Goal: Navigation & Orientation: Find specific page/section

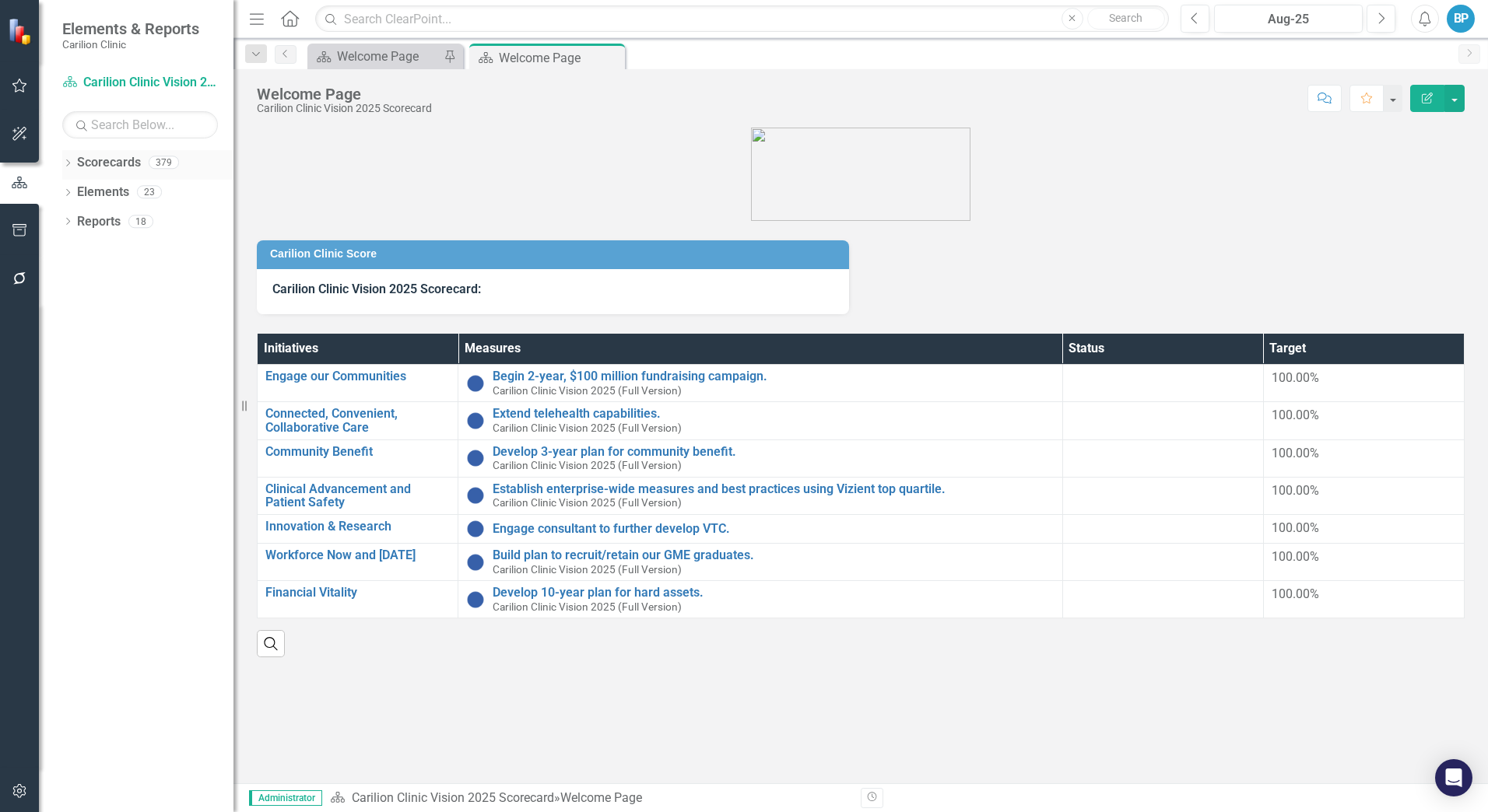
click at [64, 161] on icon "Dropdown" at bounding box center [67, 165] width 11 height 8
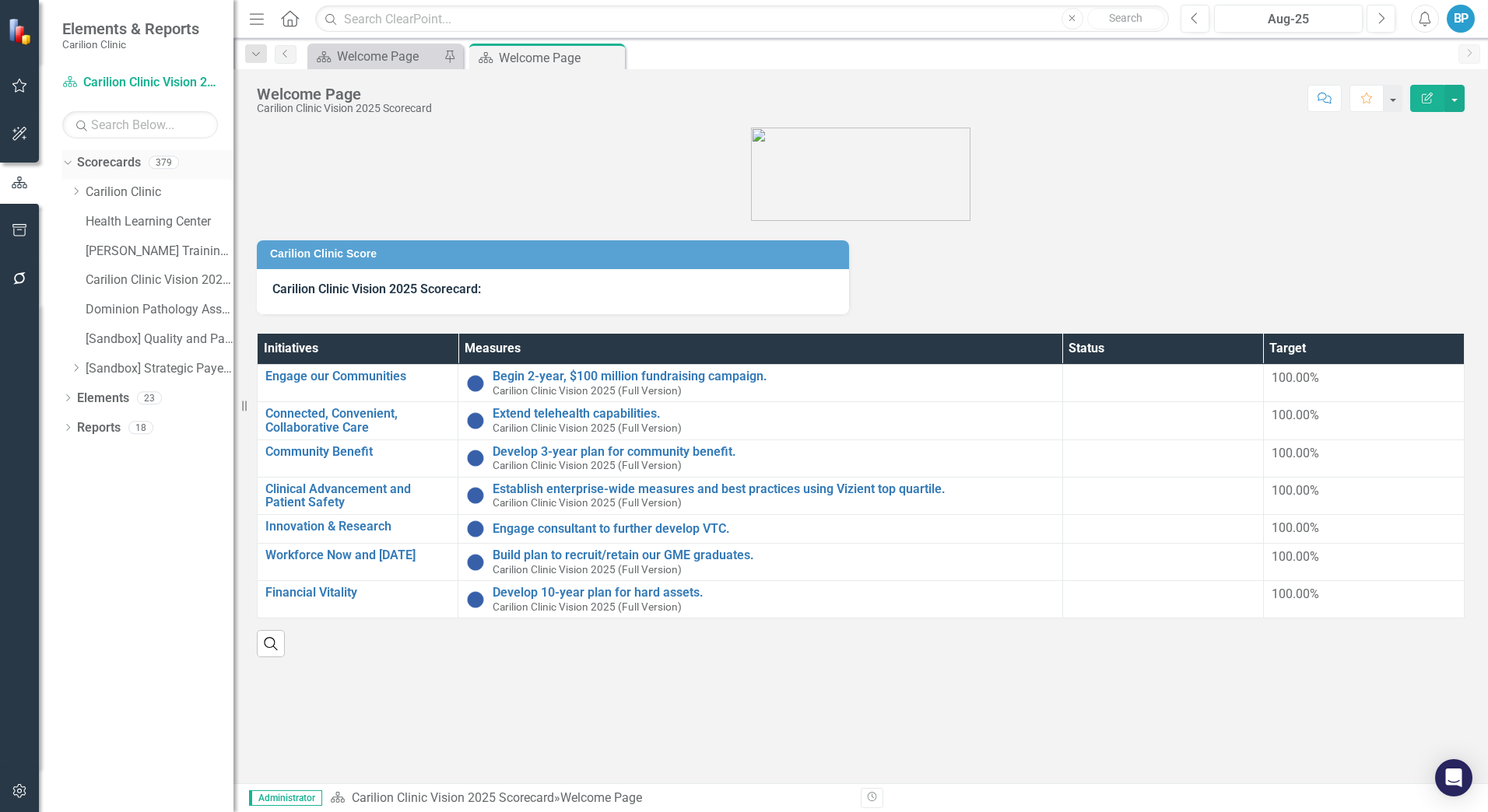
click at [64, 161] on icon "Dropdown" at bounding box center [65, 161] width 8 height 11
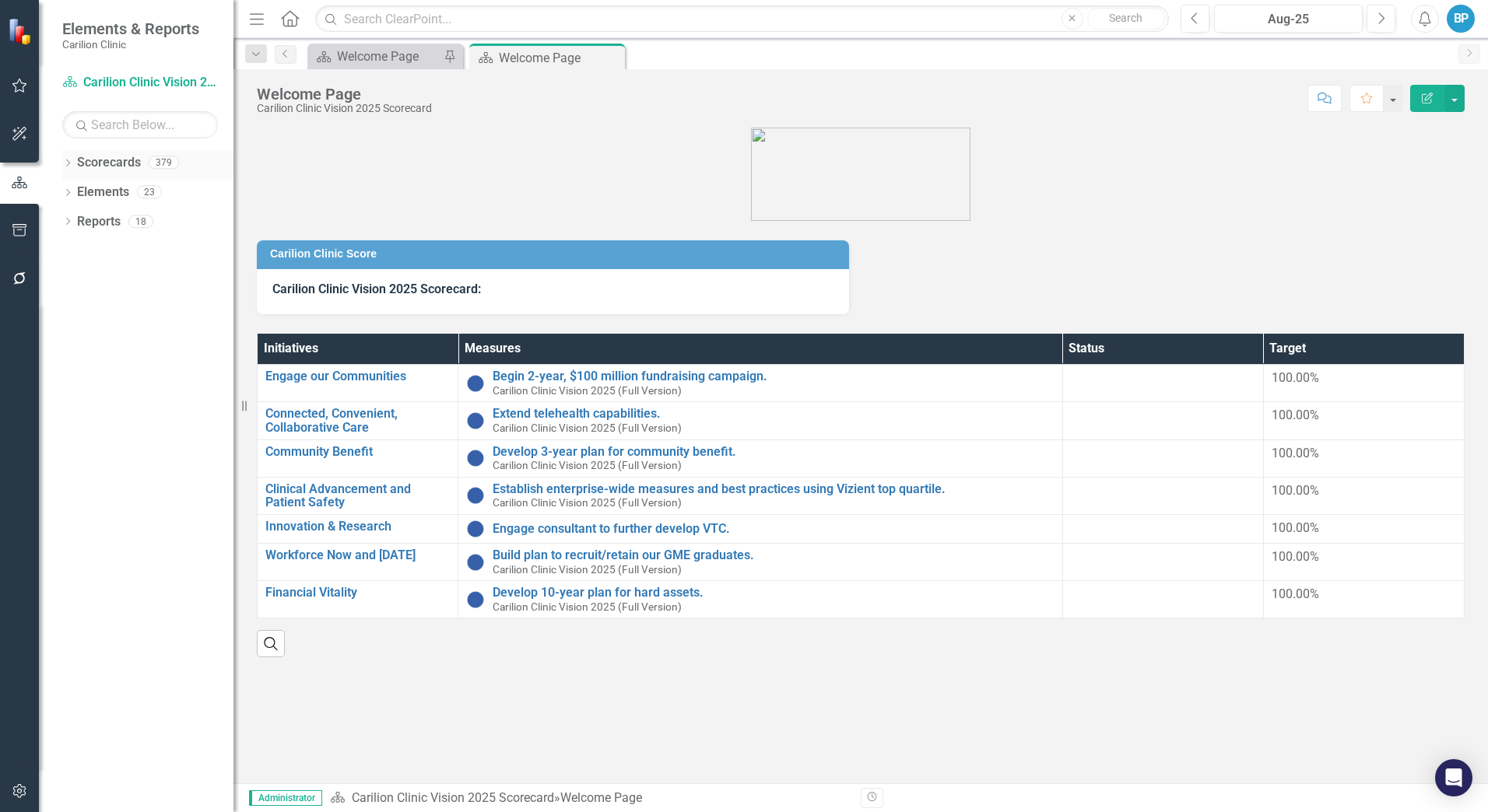
click at [64, 161] on icon "Dropdown" at bounding box center [67, 165] width 11 height 8
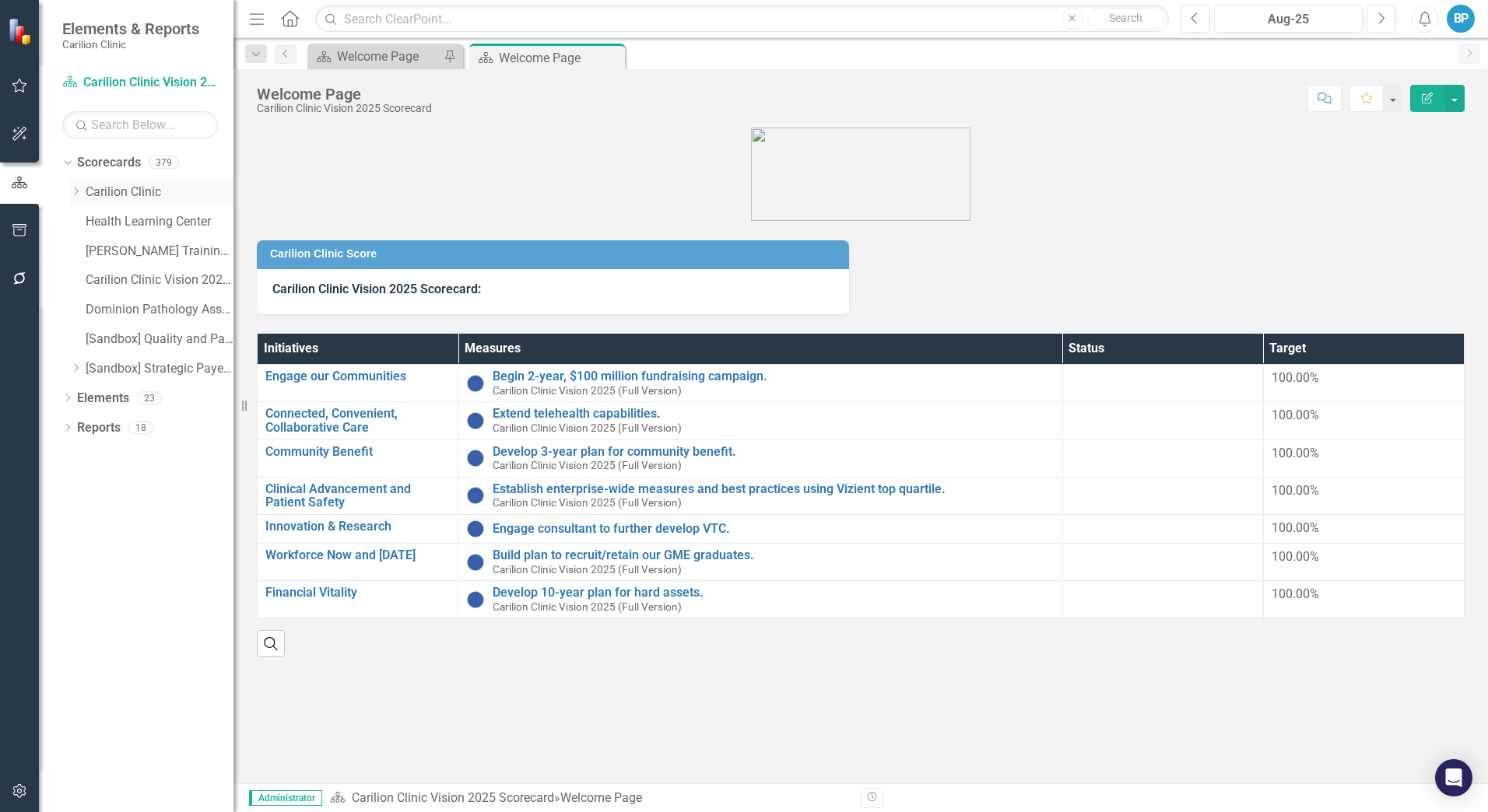
click at [76, 191] on icon "Dropdown" at bounding box center [76, 191] width 12 height 9
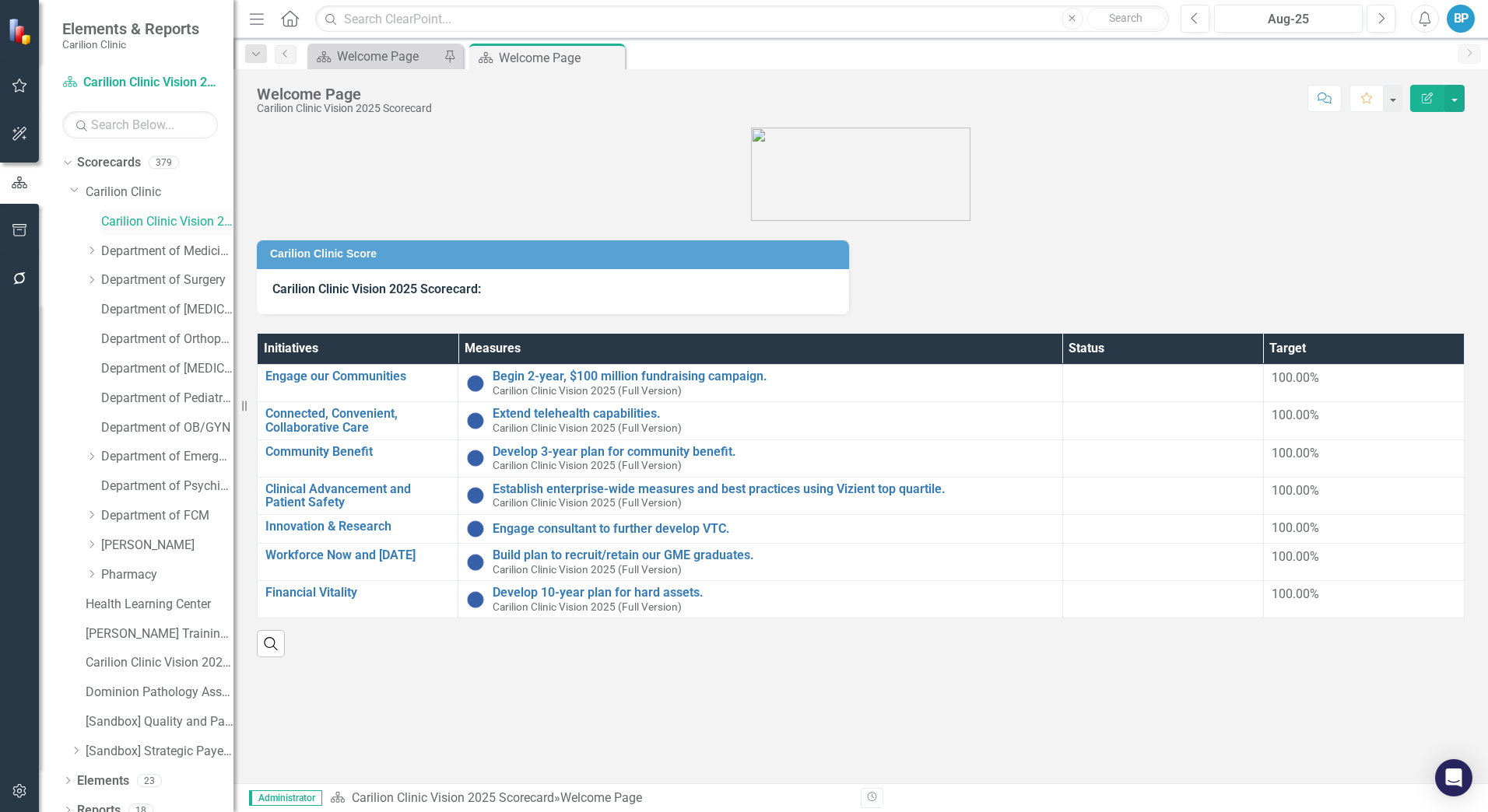
click at [136, 224] on link "Carilion Clinic Vision 2025 Scorecard" at bounding box center [167, 222] width 132 height 18
click at [100, 285] on div "Dropdown" at bounding box center [93, 280] width 16 height 13
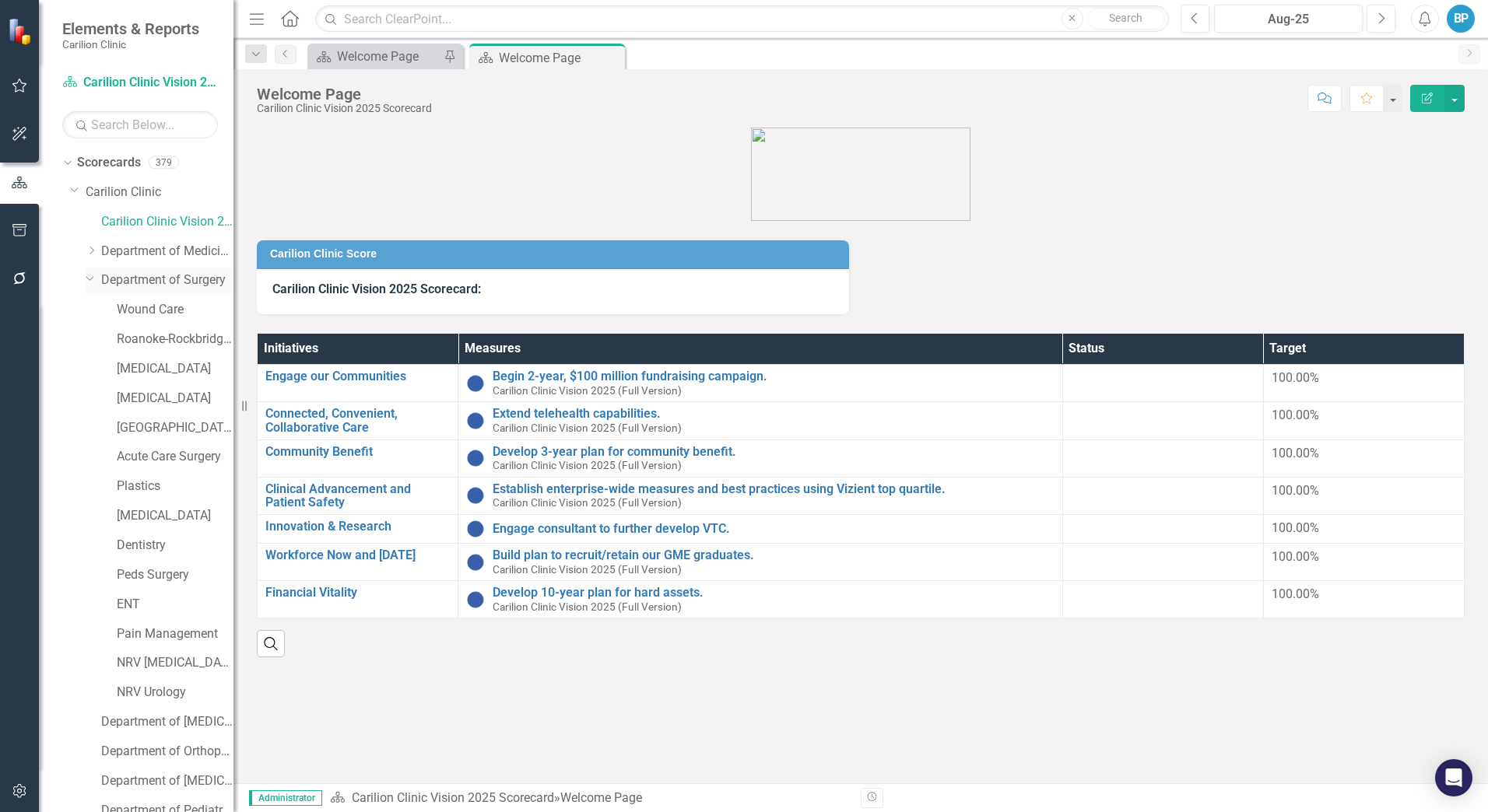
click at [93, 282] on icon "Dropdown" at bounding box center [89, 278] width 9 height 12
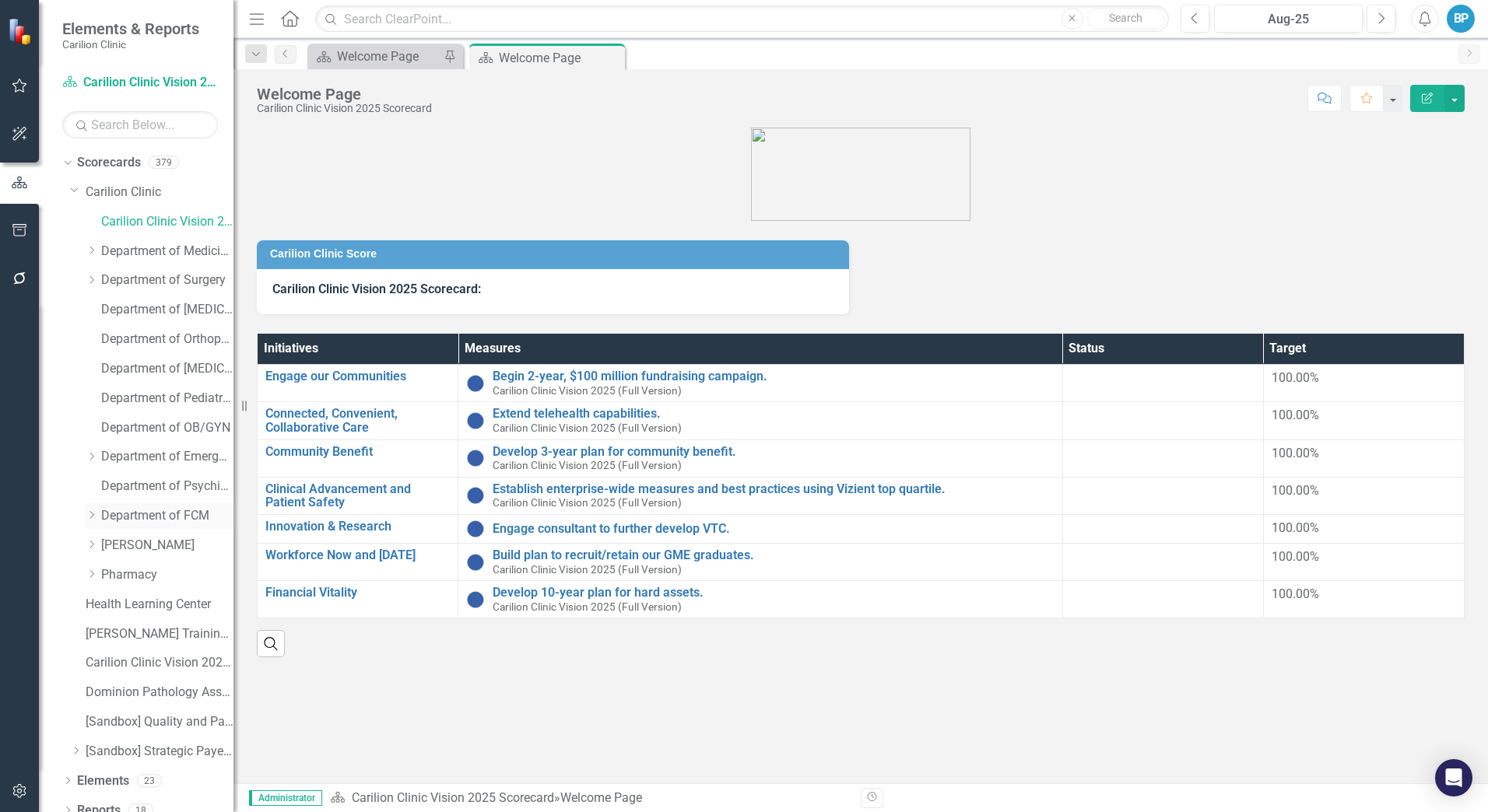
click at [89, 513] on icon "Dropdown" at bounding box center [91, 514] width 12 height 9
click at [89, 513] on icon "Dropdown" at bounding box center [89, 513] width 9 height 12
click at [89, 458] on icon "Dropdown" at bounding box center [91, 457] width 12 height 9
click at [152, 483] on link "CRMH Emergency Medicine" at bounding box center [176, 486] width 117 height 18
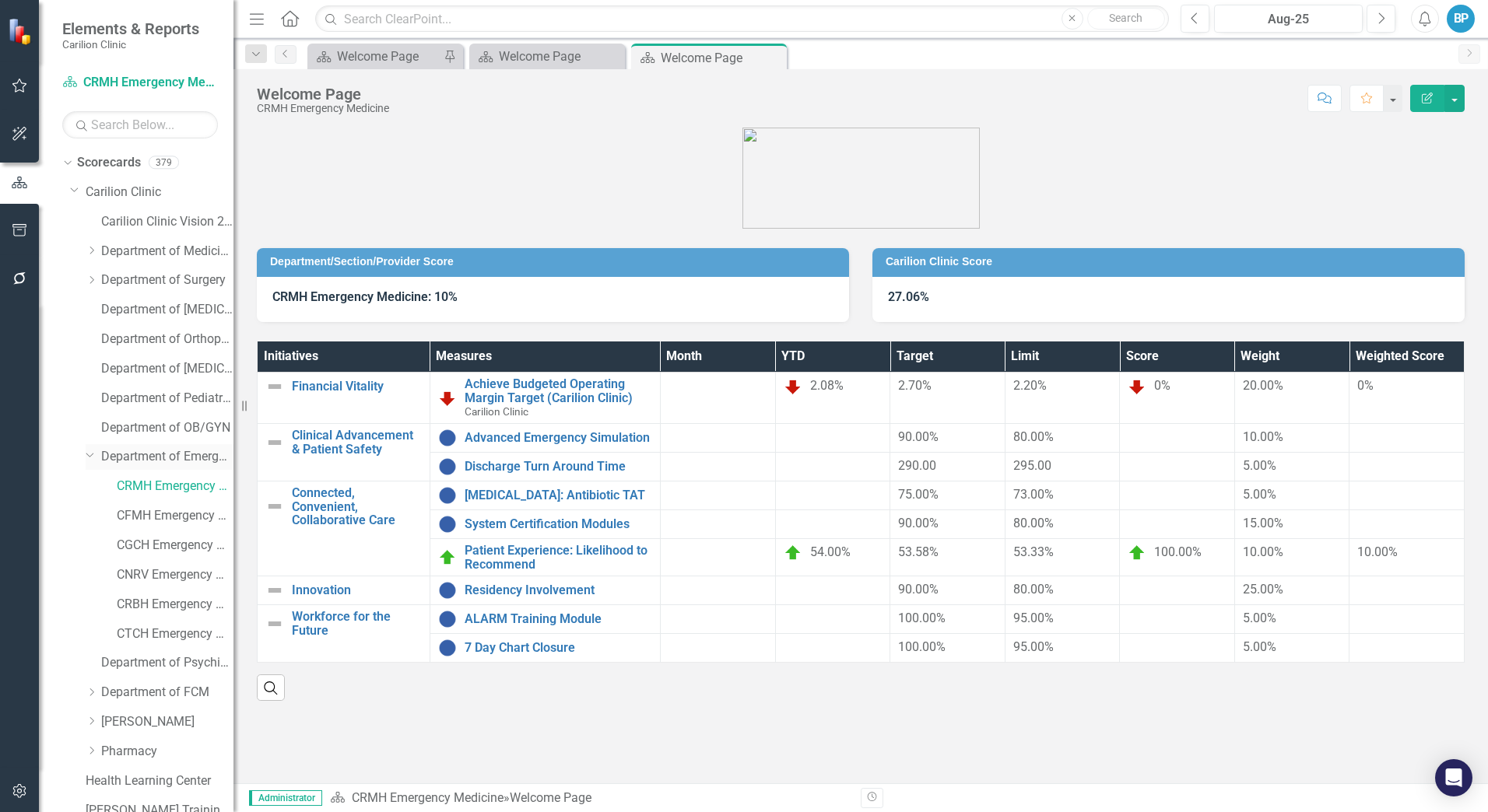
click at [87, 453] on icon "Dropdown" at bounding box center [89, 455] width 9 height 12
click at [134, 214] on link "Carilion Clinic Vision 2025 Scorecard" at bounding box center [167, 222] width 132 height 18
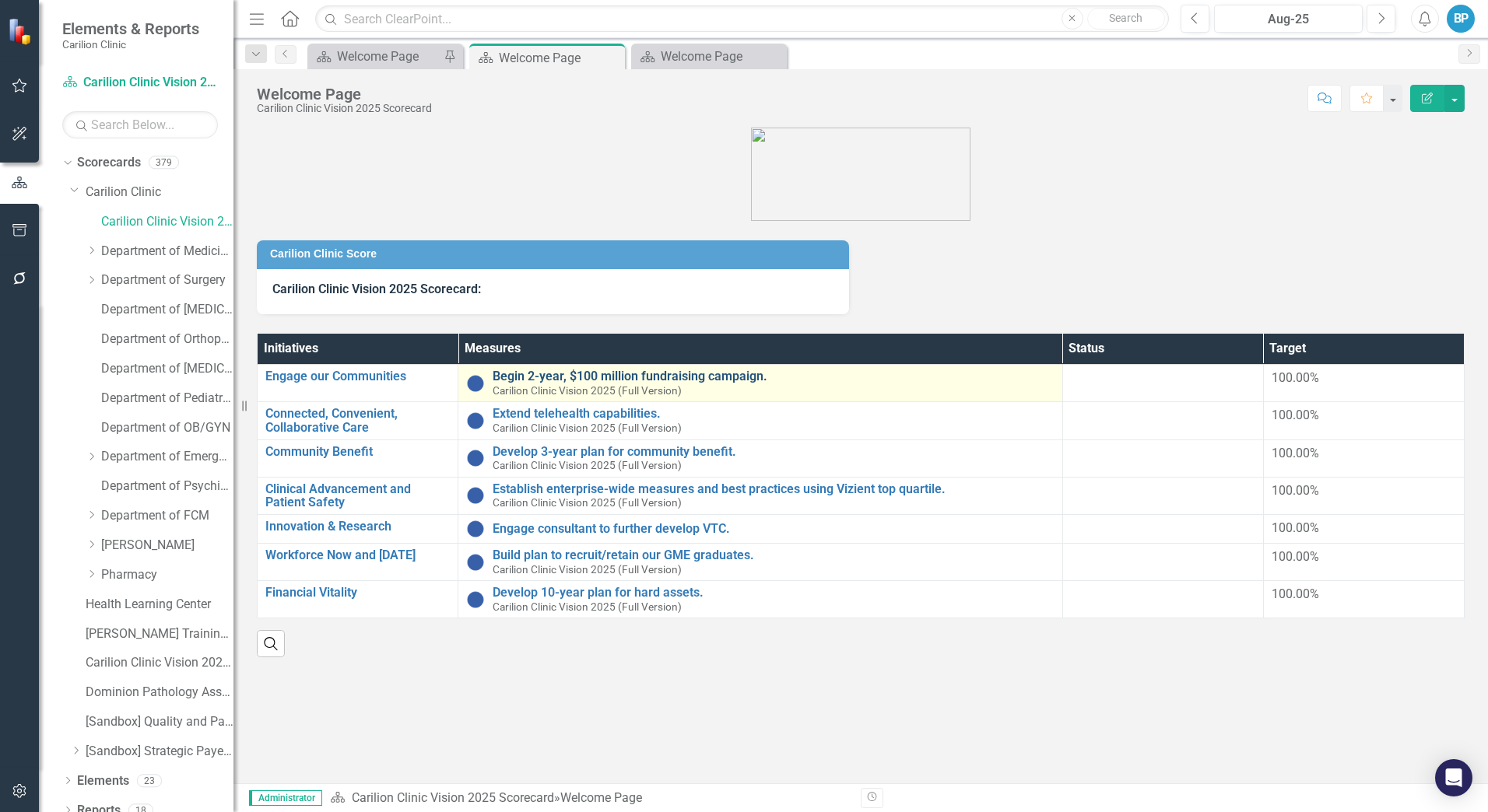
click at [554, 375] on link "Begin 2-year, $100 million fundraising campaign." at bounding box center [774, 376] width 562 height 14
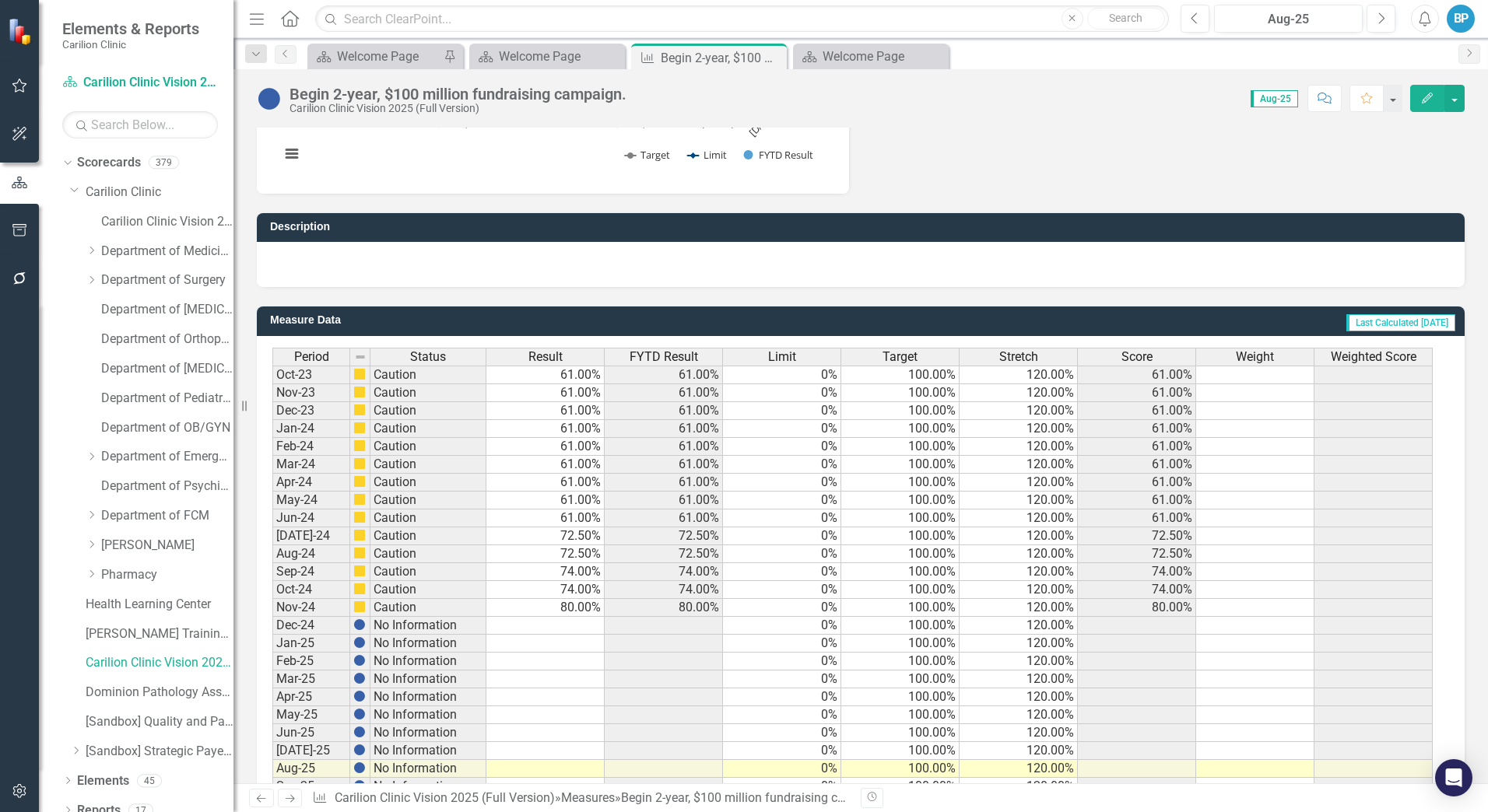
scroll to position [467, 0]
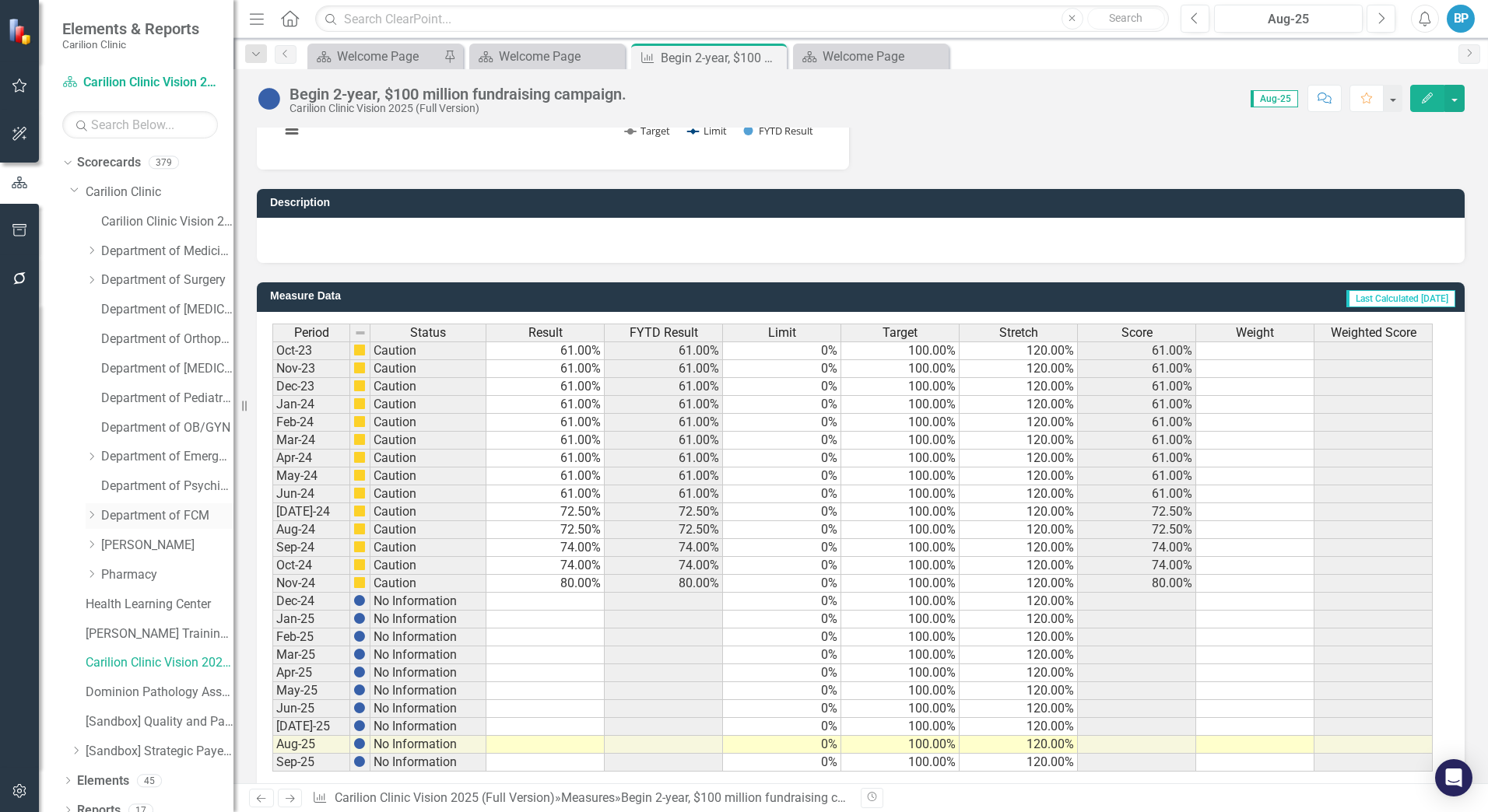
click at [95, 514] on icon "Dropdown" at bounding box center [91, 514] width 12 height 9
click at [108, 605] on icon "Dropdown" at bounding box center [107, 603] width 12 height 9
click at [170, 666] on link "FP LEXINGTON [GEOGRAPHIC_DATA]" at bounding box center [182, 662] width 101 height 18
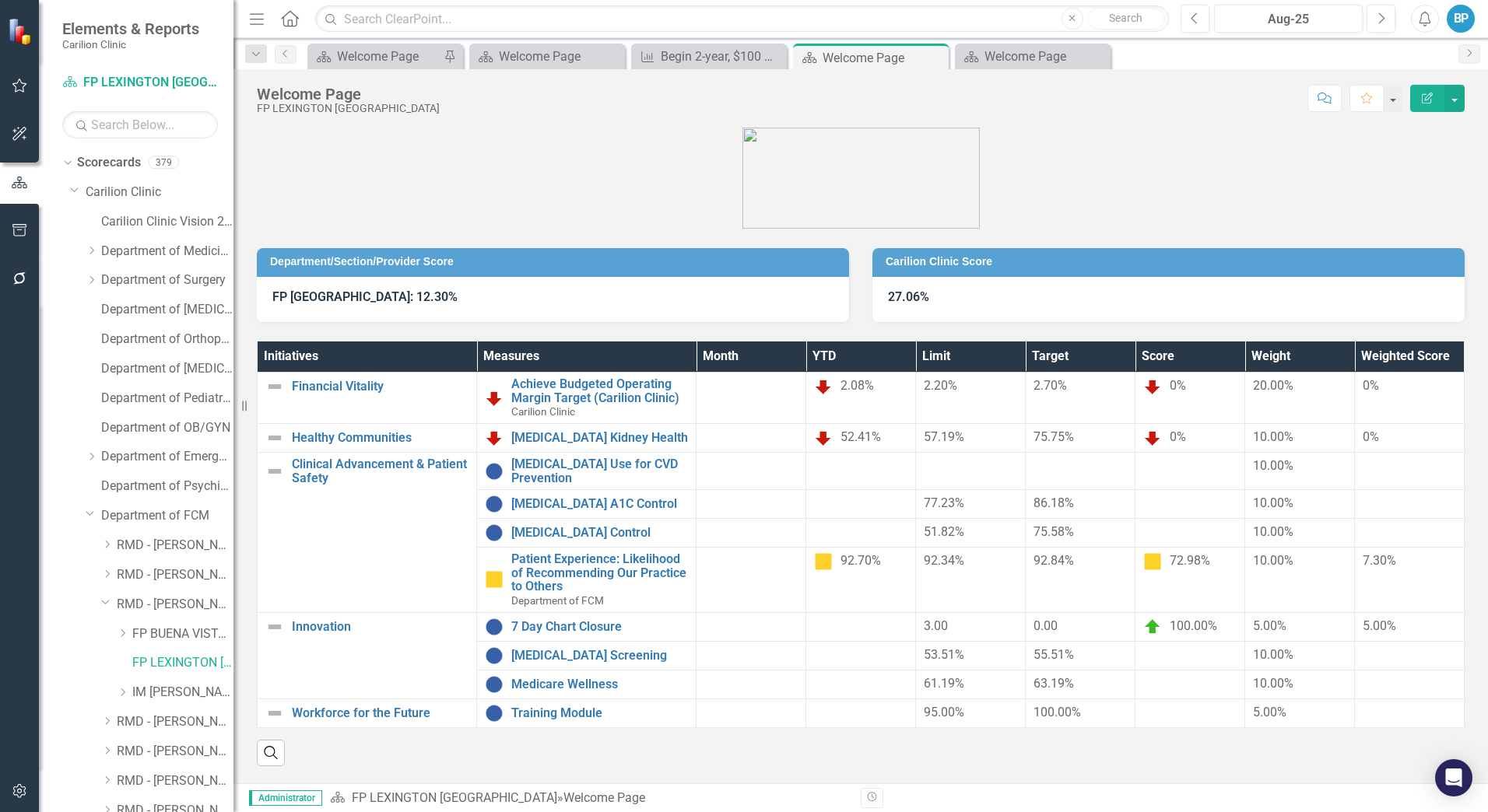
click at [1240, 743] on div "Search" at bounding box center [861, 748] width 1208 height 38
click at [624, 389] on link "Achieve Budgeted Operating Margin Target (Carilion Clinic)" at bounding box center [599, 391] width 176 height 28
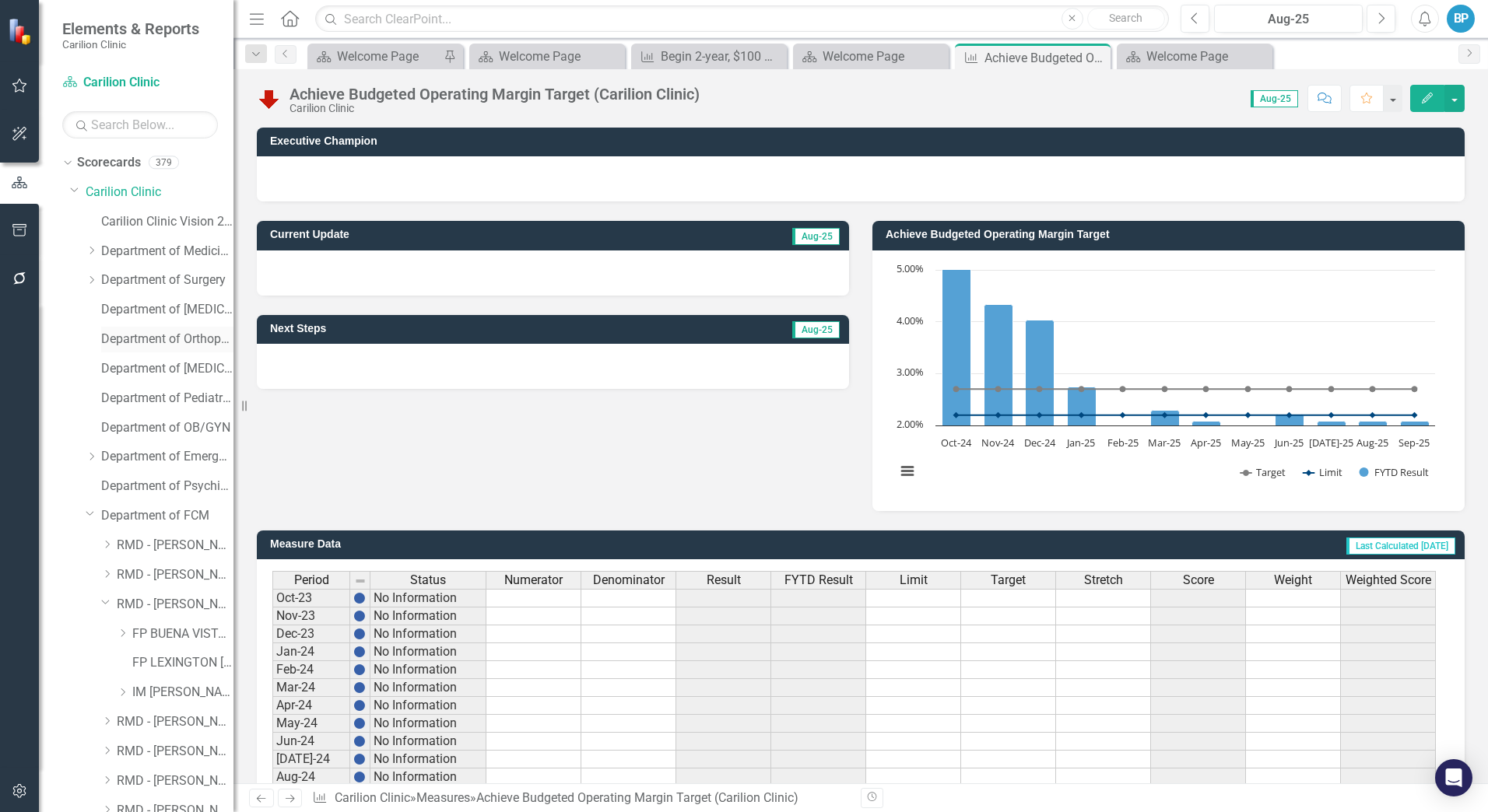
click at [142, 335] on link "Department of Orthopaedics" at bounding box center [167, 339] width 132 height 18
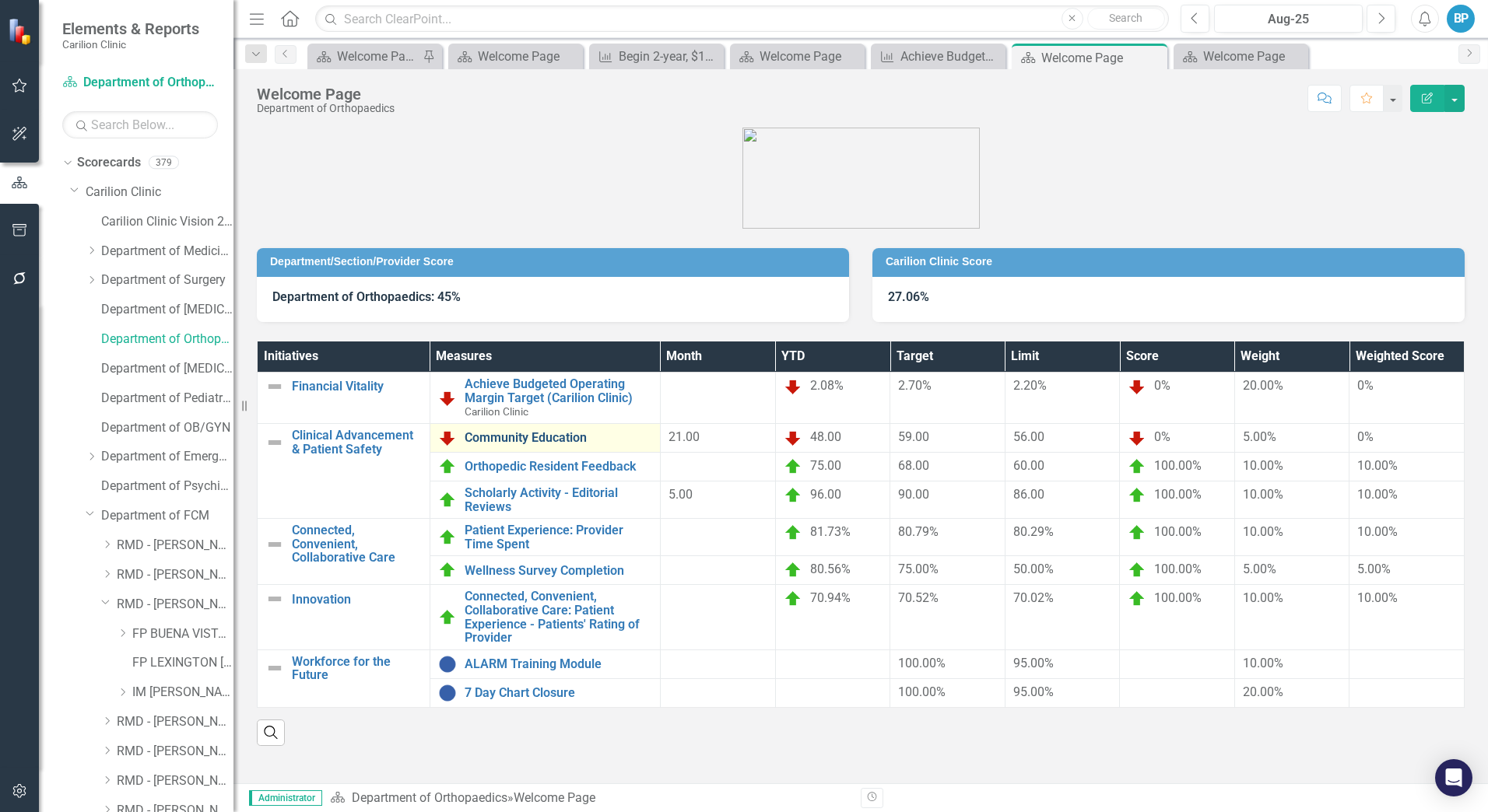
click at [561, 437] on link "Community Education" at bounding box center [558, 437] width 187 height 14
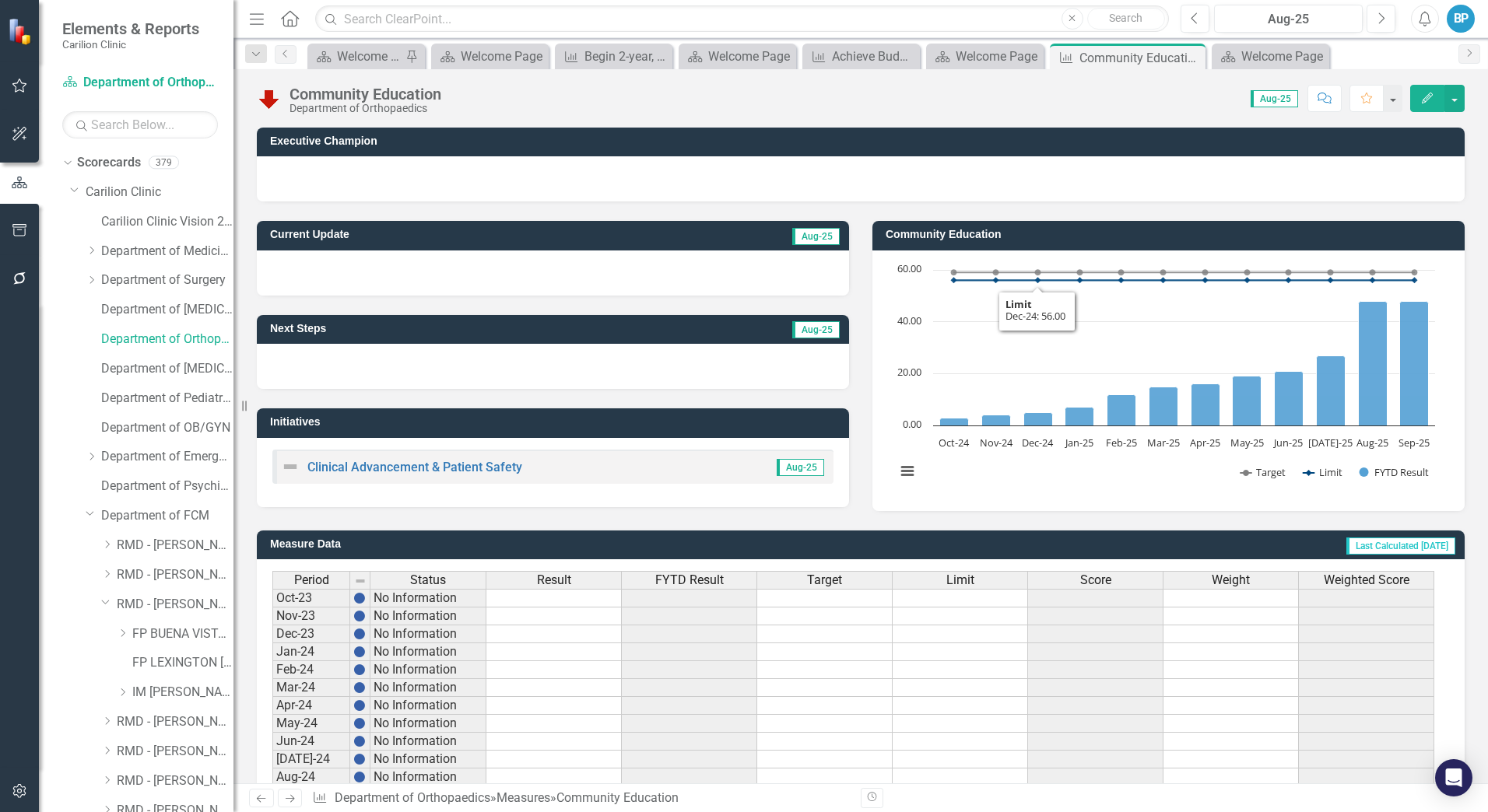
scroll to position [274, 0]
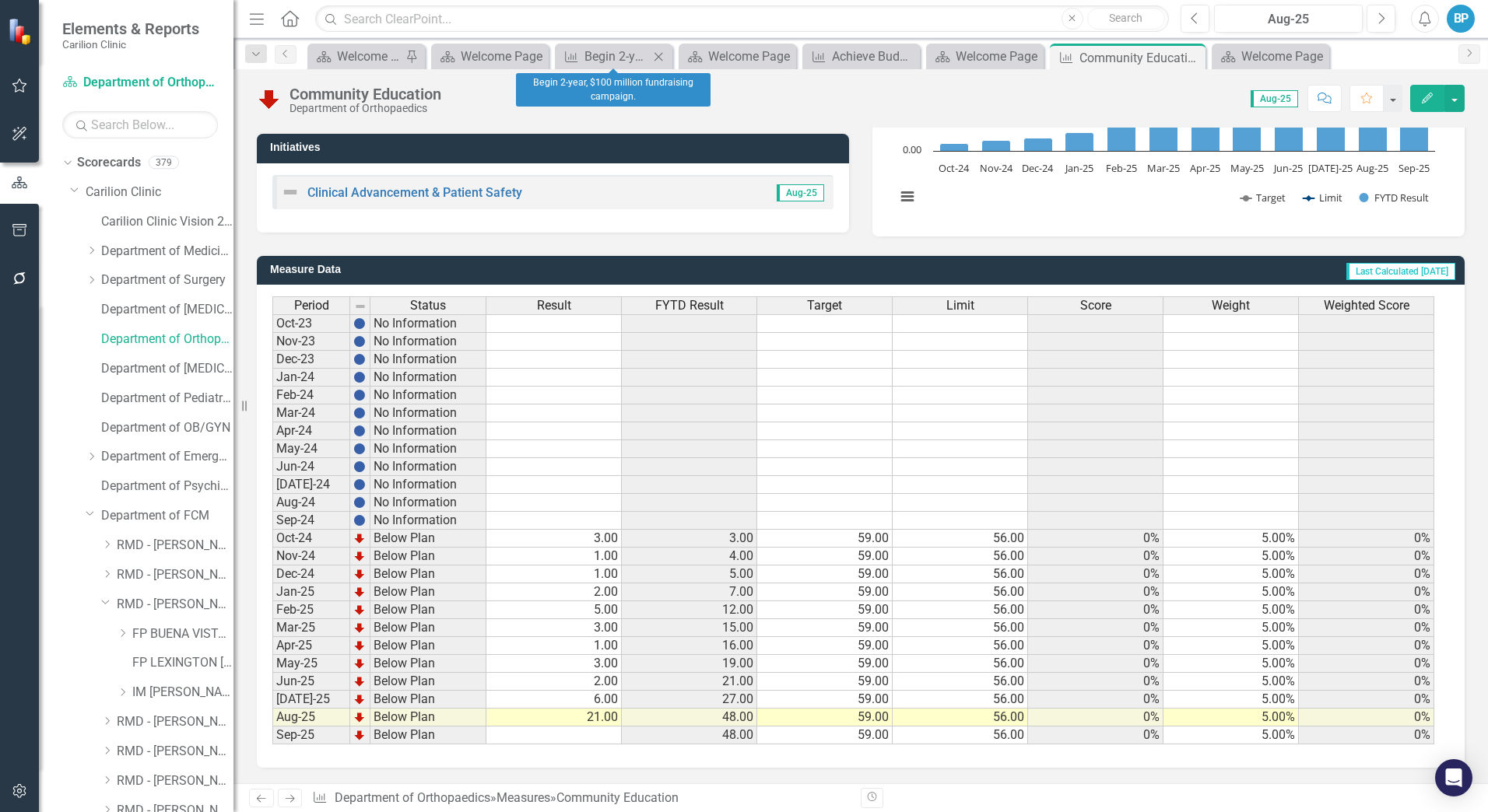
click at [658, 58] on icon "Close" at bounding box center [658, 56] width 16 height 13
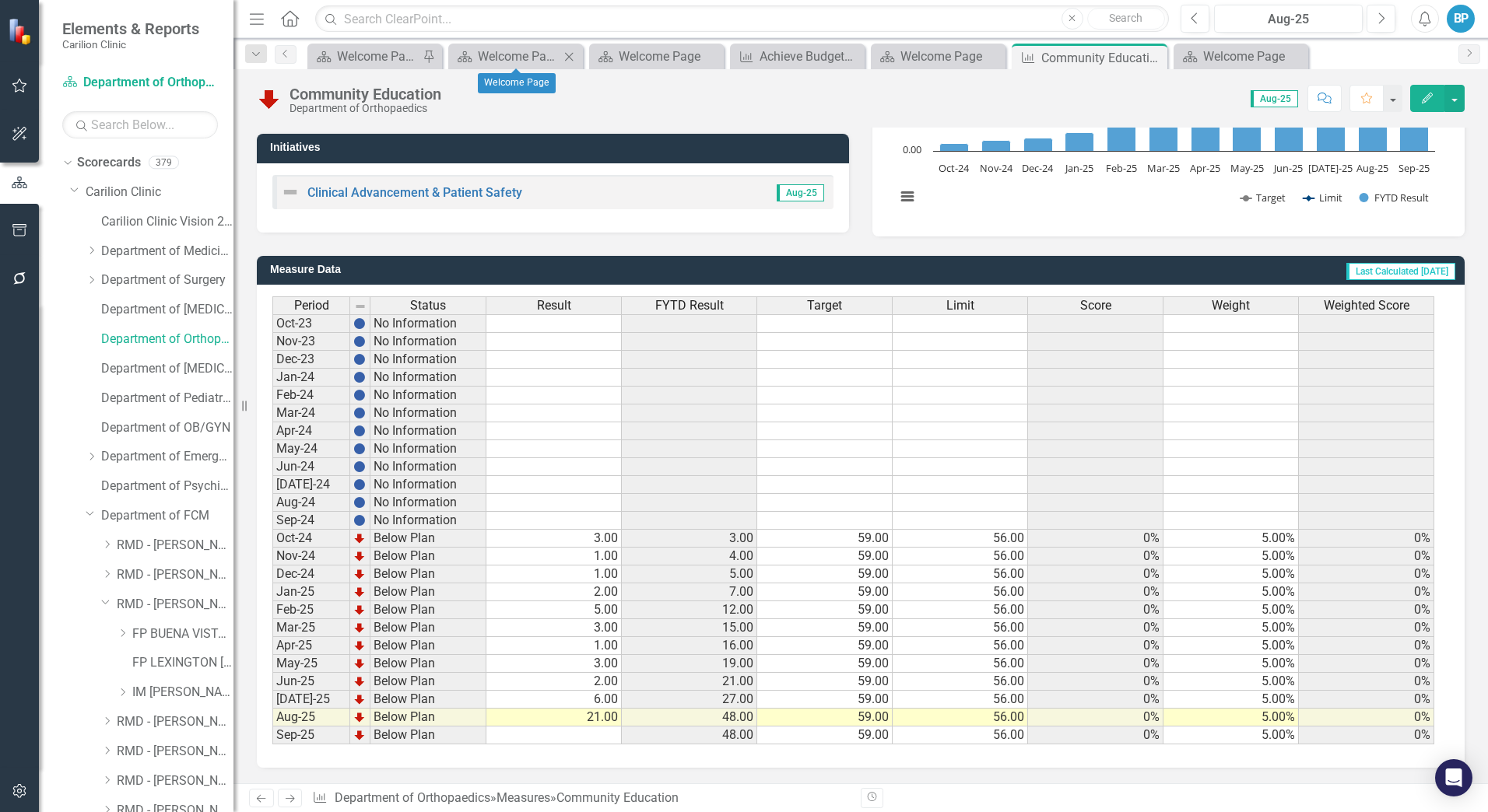
click at [564, 54] on icon "Close" at bounding box center [569, 56] width 16 height 13
click at [609, 59] on icon "Close" at bounding box center [611, 56] width 16 height 13
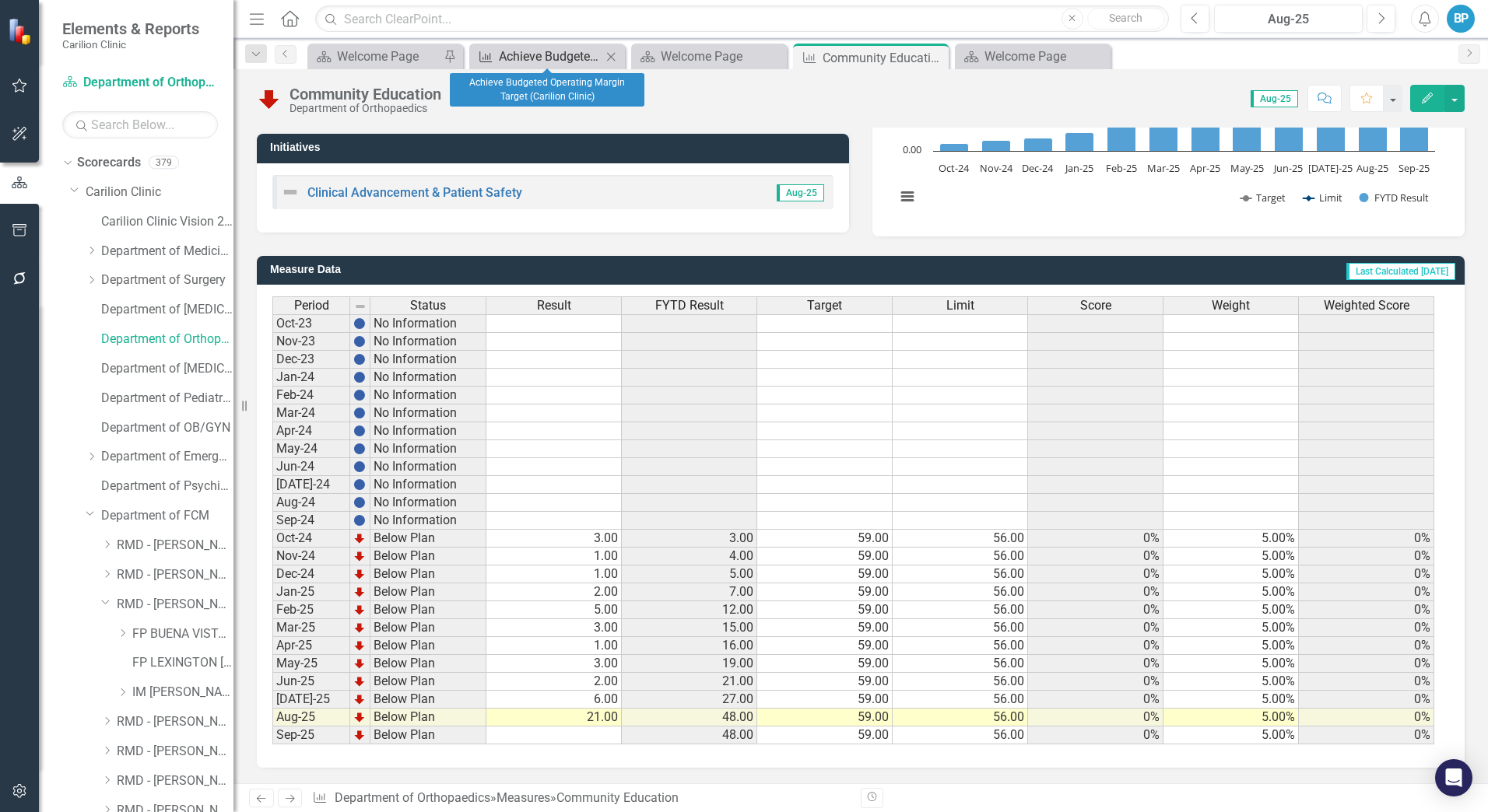
click at [534, 57] on div "Achieve Budgeted Operating Margin Target (Carilion Clinic)" at bounding box center [550, 56] width 103 height 19
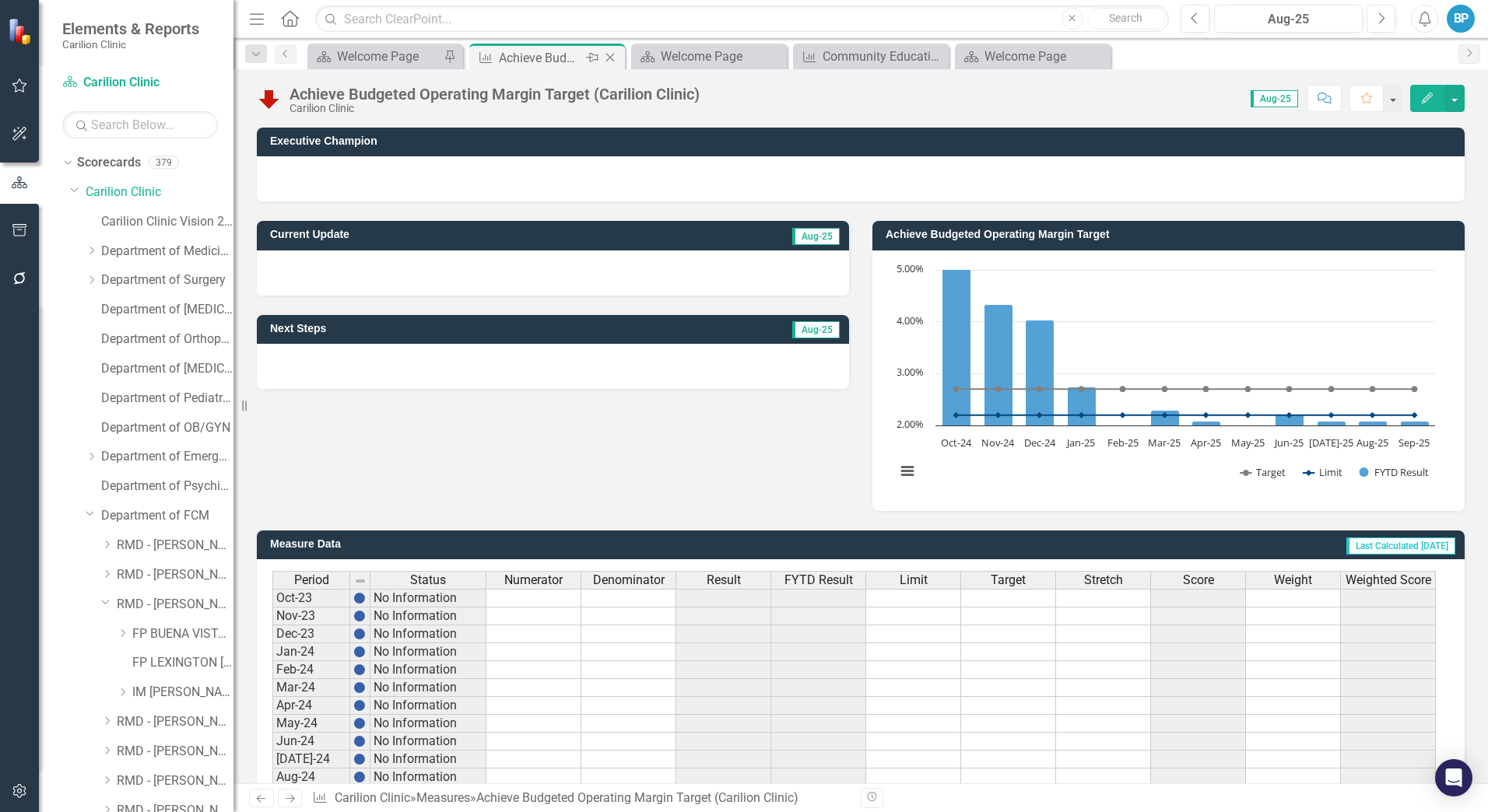
click at [611, 60] on icon "Close" at bounding box center [610, 57] width 16 height 13
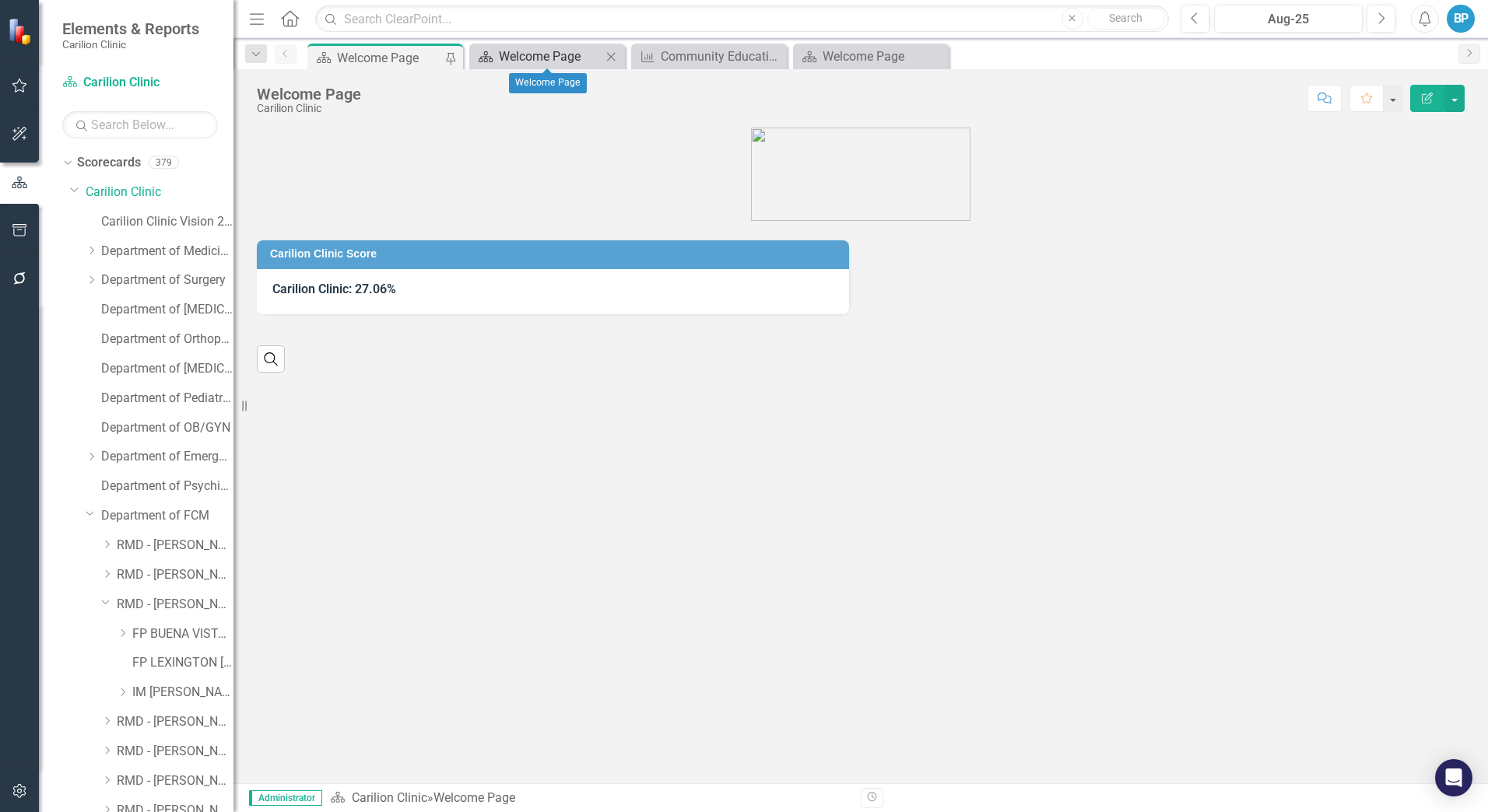
click at [564, 55] on div "Welcome Page" at bounding box center [550, 56] width 103 height 19
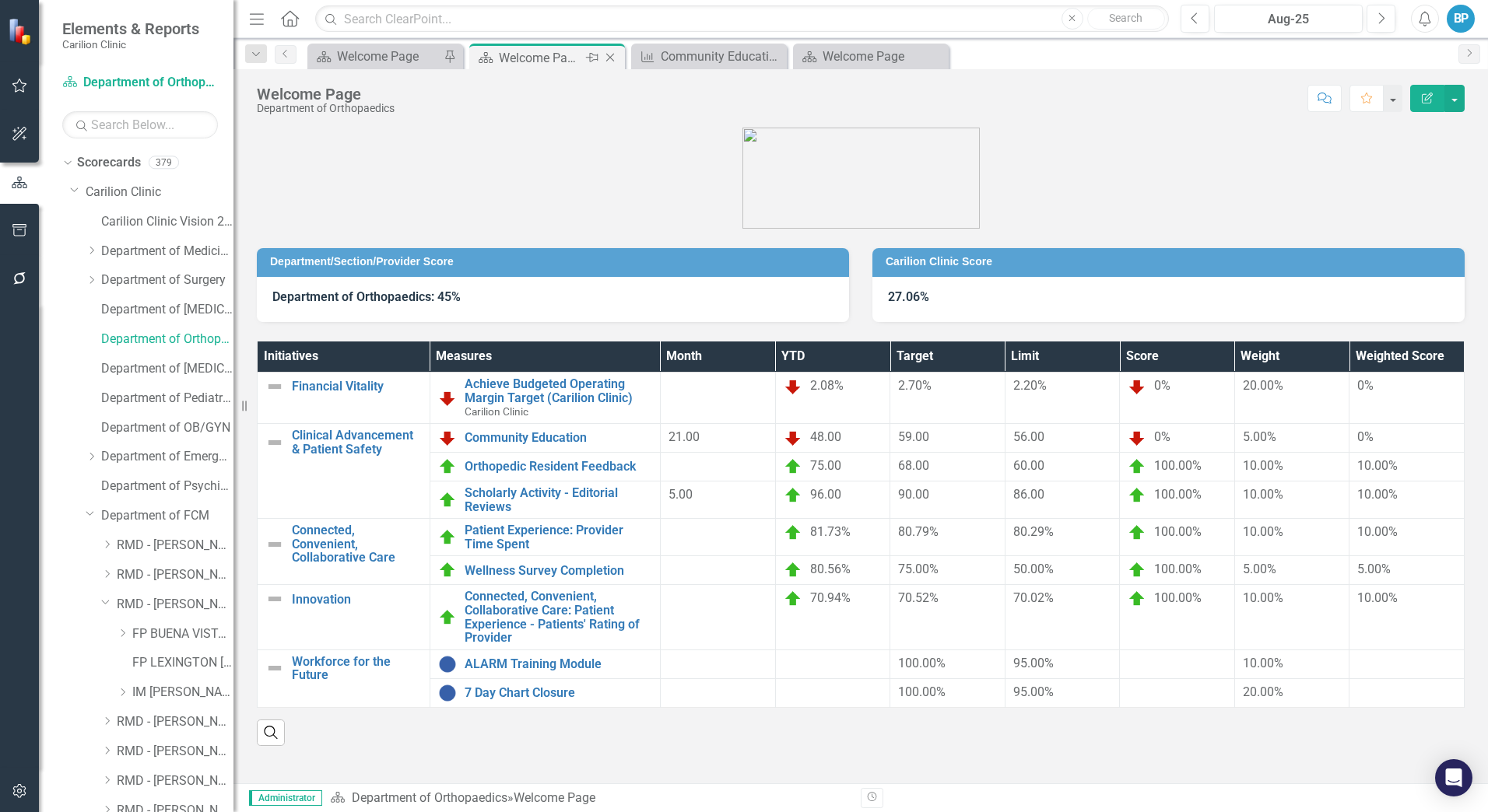
click at [614, 59] on icon "Close" at bounding box center [610, 57] width 16 height 13
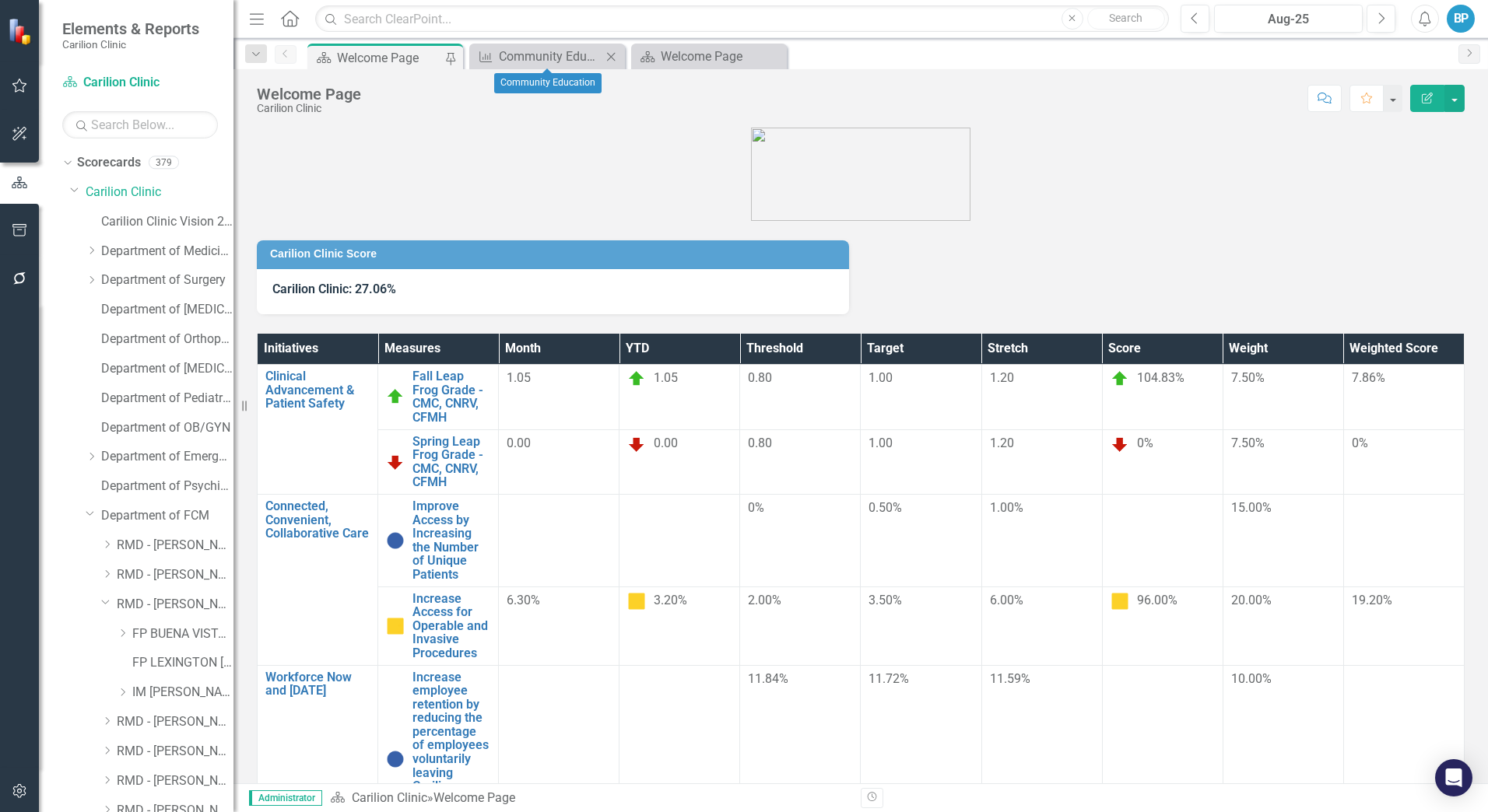
click at [612, 59] on icon "Close" at bounding box center [611, 56] width 16 height 13
click at [530, 54] on div "Welcome Page" at bounding box center [550, 56] width 103 height 19
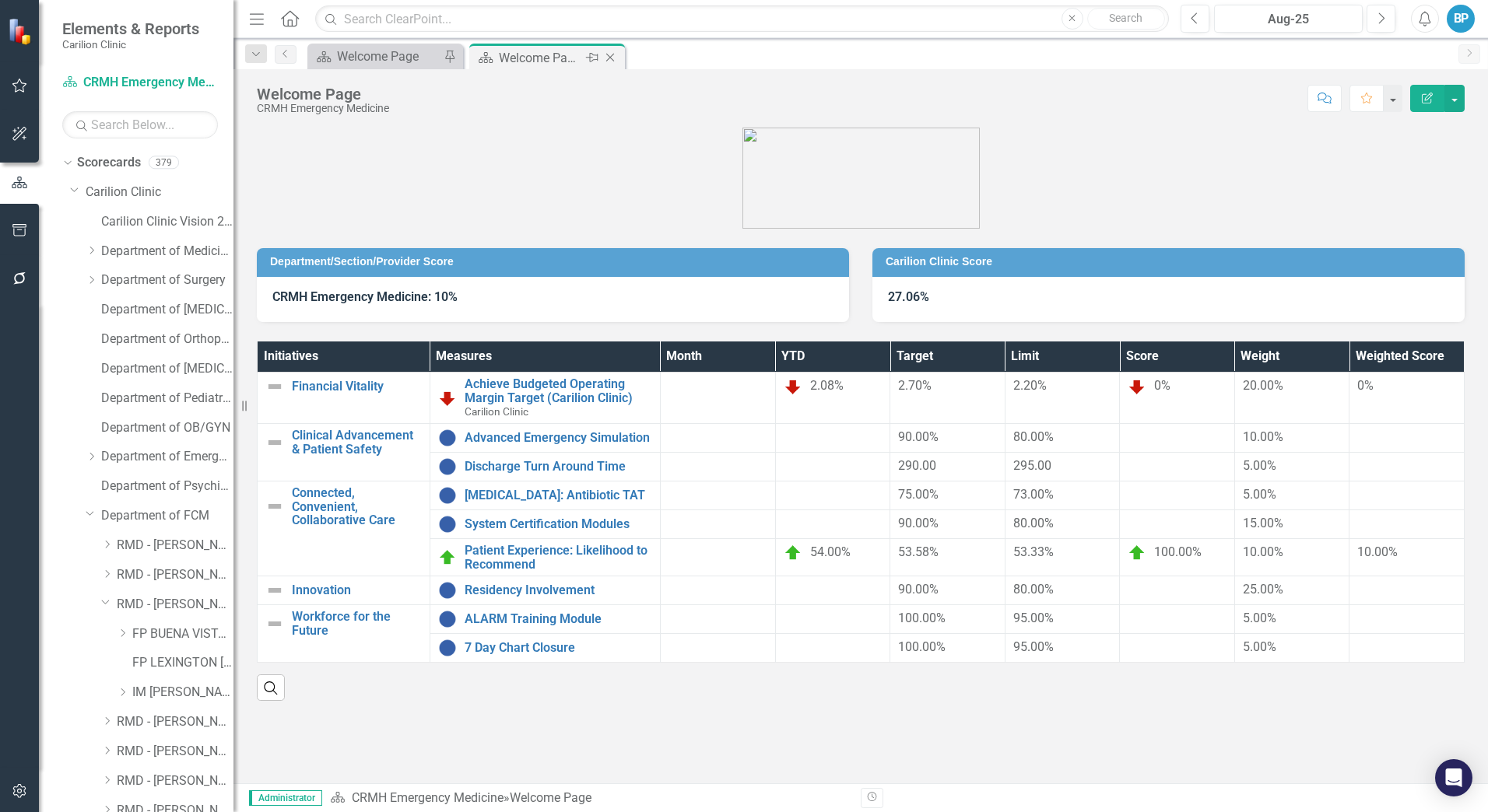
click at [611, 55] on icon "Close" at bounding box center [610, 57] width 16 height 13
